Goal: Information Seeking & Learning: Learn about a topic

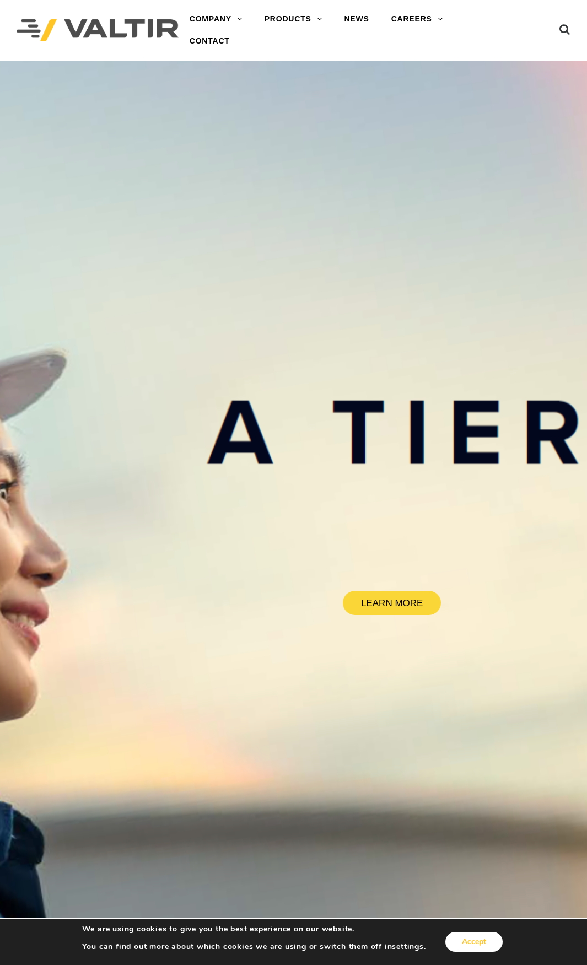
click at [497, 950] on button "Accept" at bounding box center [473, 941] width 57 height 20
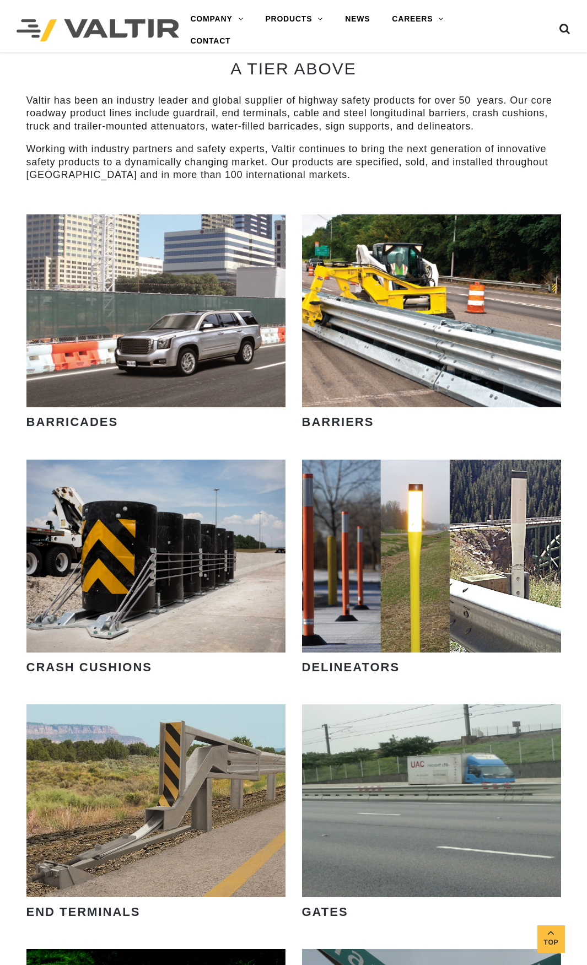
scroll to position [1011, 0]
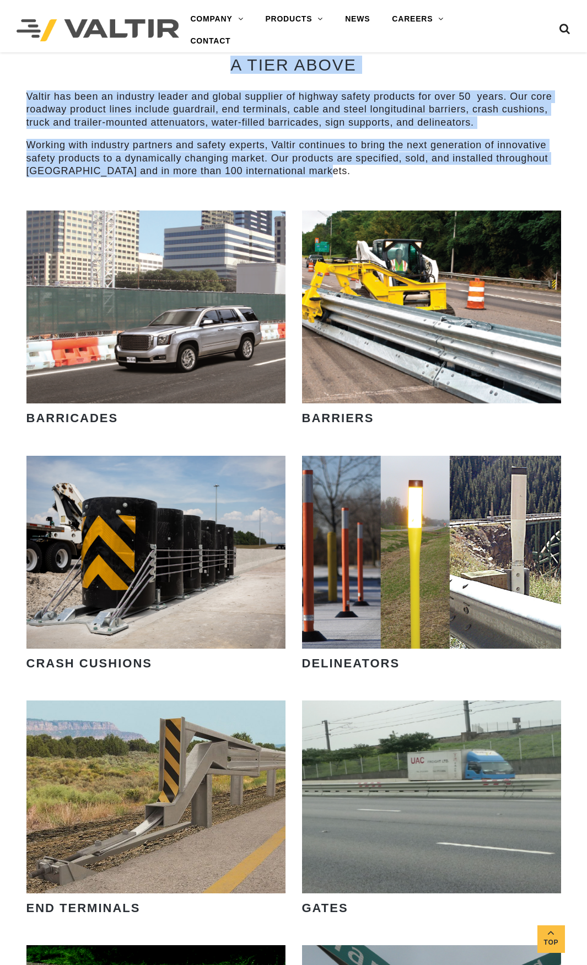
drag, startPoint x: 311, startPoint y: 168, endPoint x: 36, endPoint y: 62, distance: 295.2
click at [36, 62] on div "A TIER ABOVE Valtir has been an industry leader and global supplier of highway …" at bounding box center [293, 112] width 534 height 196
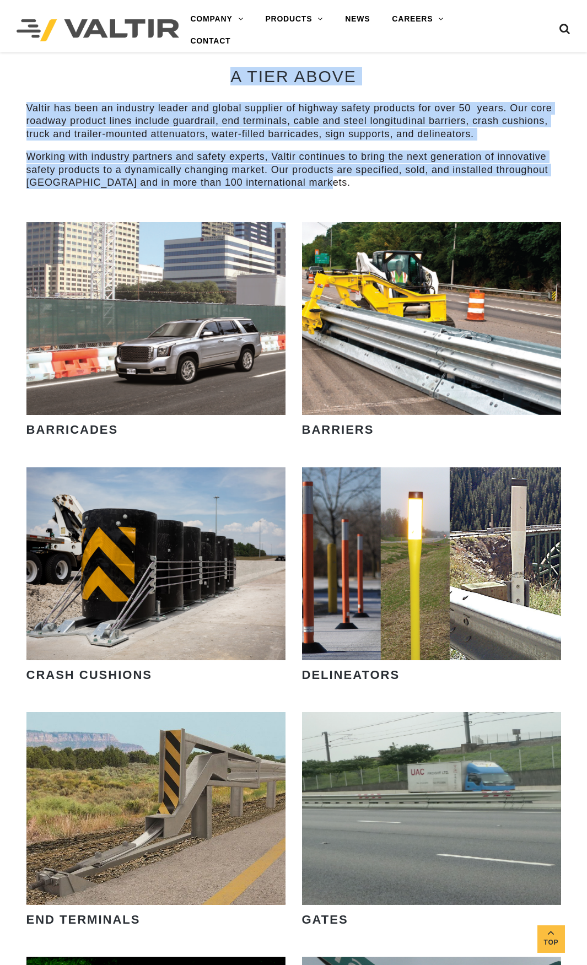
scroll to position [989, 0]
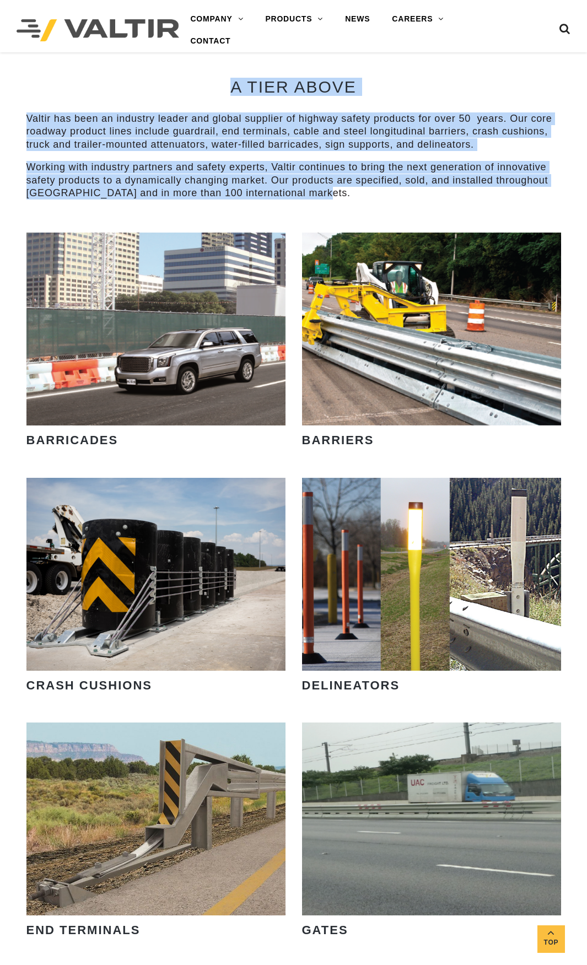
click at [376, 125] on p "Valtir has been an industry leader and global supplier of highway safety produc…" at bounding box center [293, 131] width 534 height 39
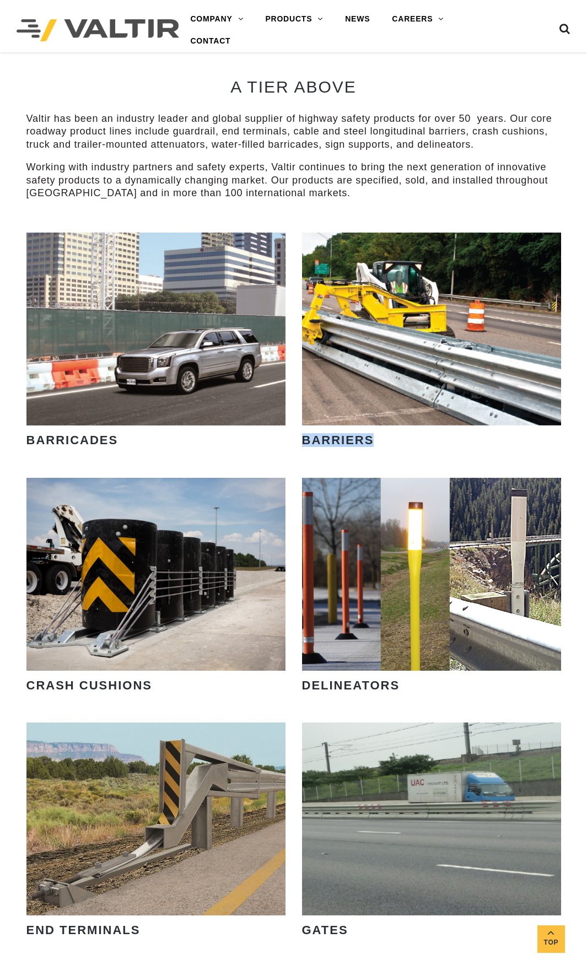
drag, startPoint x: 376, startPoint y: 445, endPoint x: 300, endPoint y: 442, distance: 76.1
click at [300, 442] on div "VIEW PRODUCTS BARRIERS" at bounding box center [431, 354] width 275 height 245
drag, startPoint x: 302, startPoint y: 442, endPoint x: 407, endPoint y: 449, distance: 105.5
click at [407, 449] on div "BARRIERS" at bounding box center [431, 442] width 259 height 35
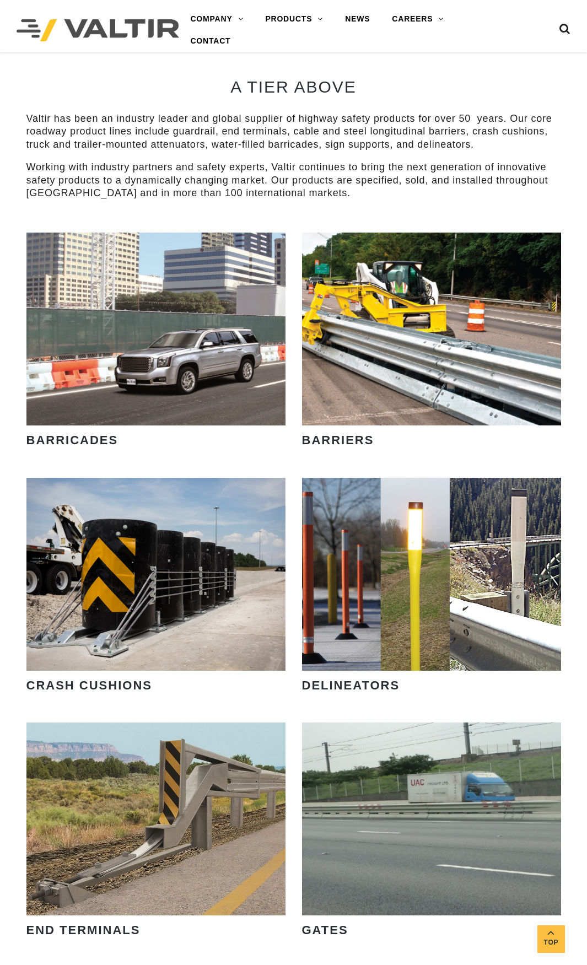
click at [407, 449] on div "BARRIERS" at bounding box center [431, 442] width 259 height 35
drag, startPoint x: 387, startPoint y: 443, endPoint x: 299, endPoint y: 435, distance: 88.5
click at [299, 435] on div "VIEW PRODUCTS BARRIERS" at bounding box center [431, 354] width 275 height 245
click at [302, 439] on strong "BARRIERS" at bounding box center [338, 440] width 72 height 14
drag, startPoint x: 303, startPoint y: 440, endPoint x: 371, endPoint y: 444, distance: 68.4
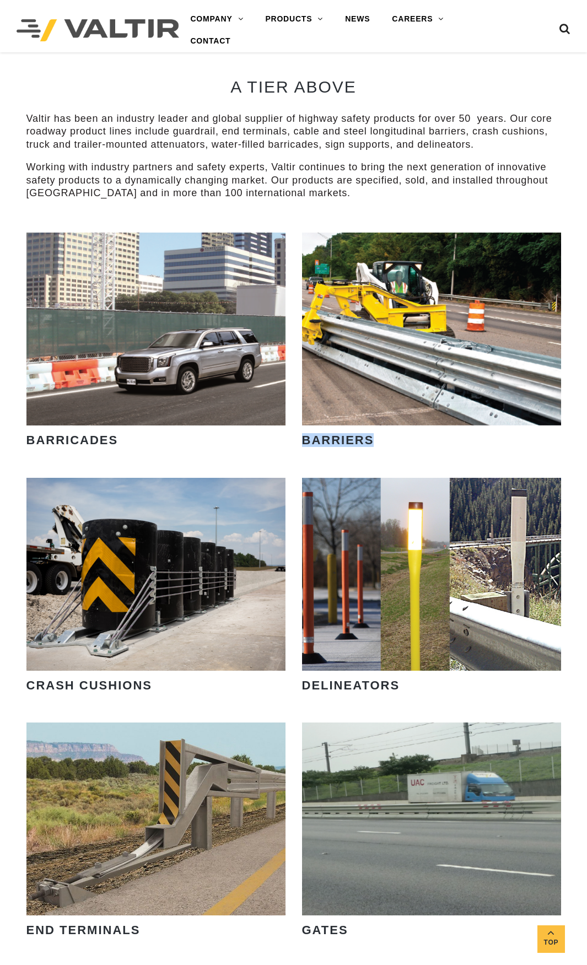
click at [371, 444] on strong "BARRIERS" at bounding box center [338, 440] width 72 height 14
drag, startPoint x: 373, startPoint y: 443, endPoint x: 292, endPoint y: 437, distance: 81.2
click at [292, 437] on div "VIEW PRODUCTS [GEOGRAPHIC_DATA] VIEW PRODUCTS BARRIERS" at bounding box center [293, 354] width 551 height 245
click at [299, 437] on div "VIEW PRODUCTS BARRIERS" at bounding box center [431, 354] width 275 height 245
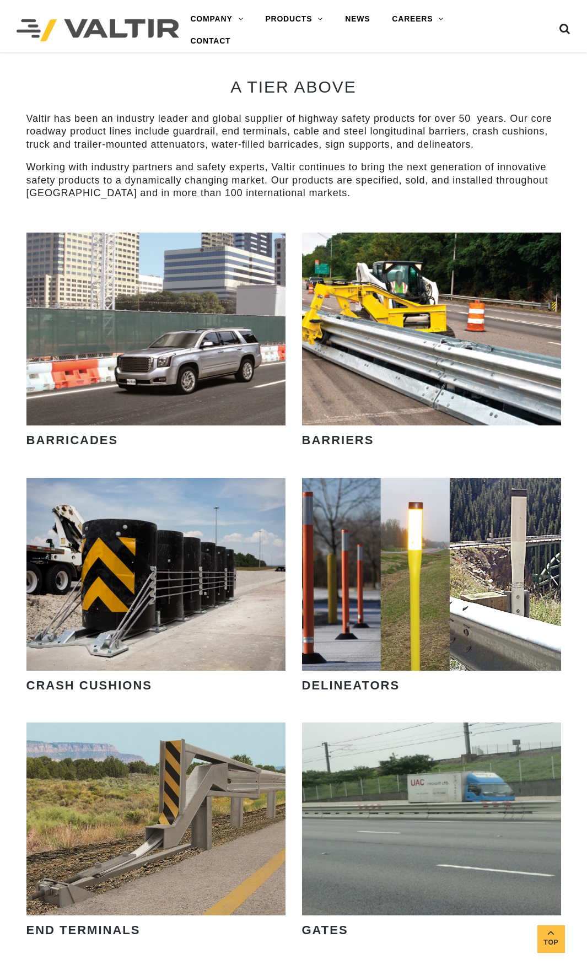
click at [304, 442] on strong "BARRIERS" at bounding box center [338, 440] width 72 height 14
drag, startPoint x: 313, startPoint y: 204, endPoint x: 299, endPoint y: 192, distance: 18.8
click at [299, 192] on div "A TIER ABOVE Valtir has been an industry leader and global supplier of highway …" at bounding box center [293, 134] width 534 height 196
click at [308, 192] on p "Working with industry partners and safety experts, Valtir continues to bring th…" at bounding box center [293, 180] width 534 height 39
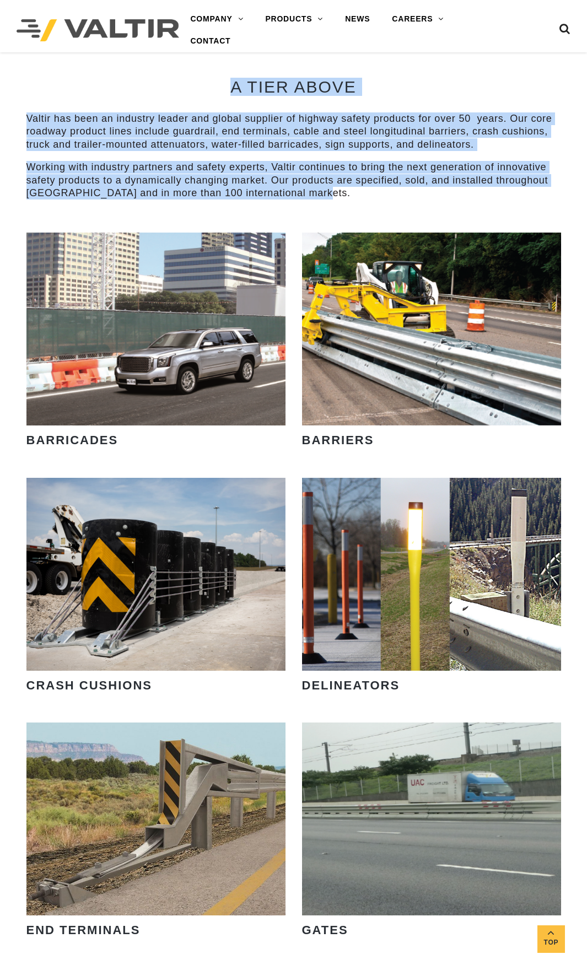
drag, startPoint x: 311, startPoint y: 192, endPoint x: 233, endPoint y: 92, distance: 127.2
click at [233, 92] on div "A TIER ABOVE Valtir has been an industry leader and global supplier of highway …" at bounding box center [293, 134] width 534 height 196
